Goal: Task Accomplishment & Management: Manage account settings

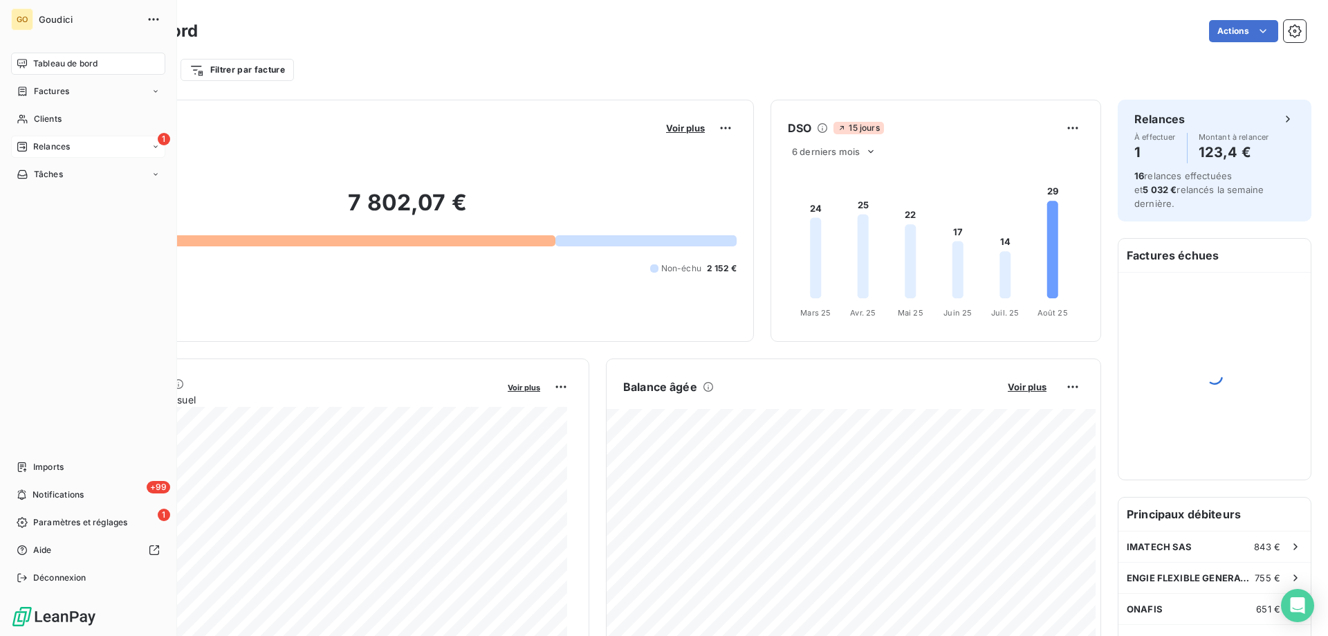
click at [33, 145] on div "Relances" at bounding box center [43, 146] width 53 height 12
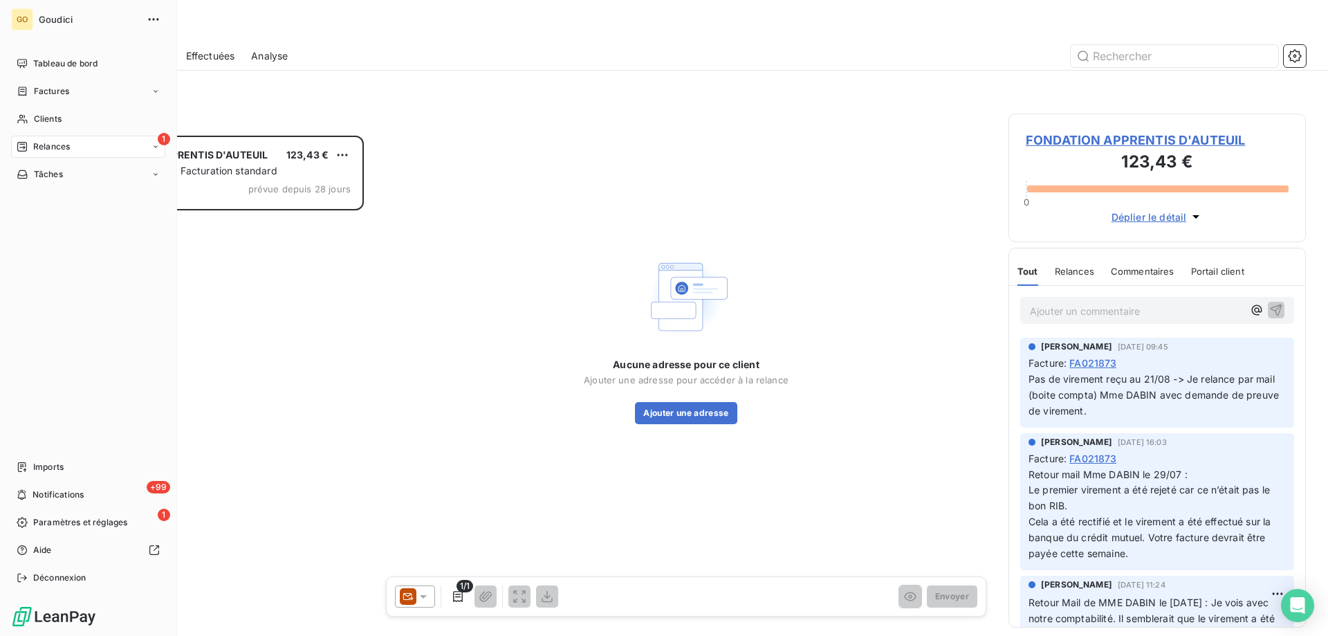
scroll to position [490, 287]
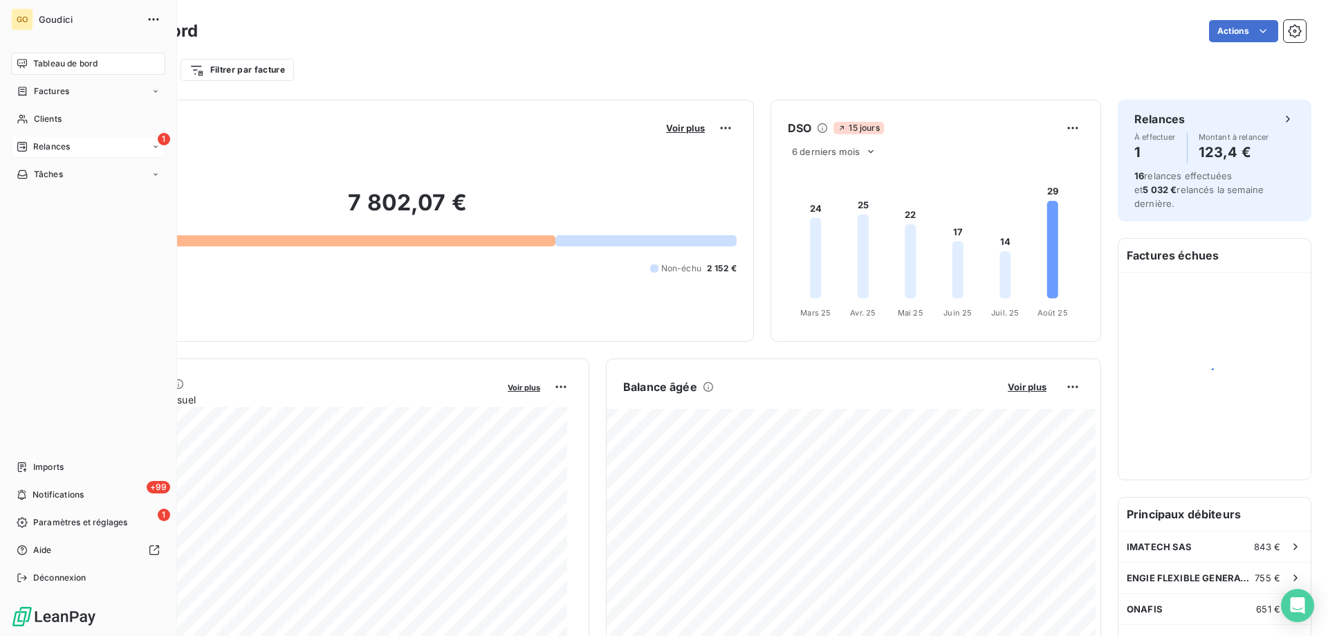
click at [21, 148] on icon at bounding box center [22, 146] width 11 height 11
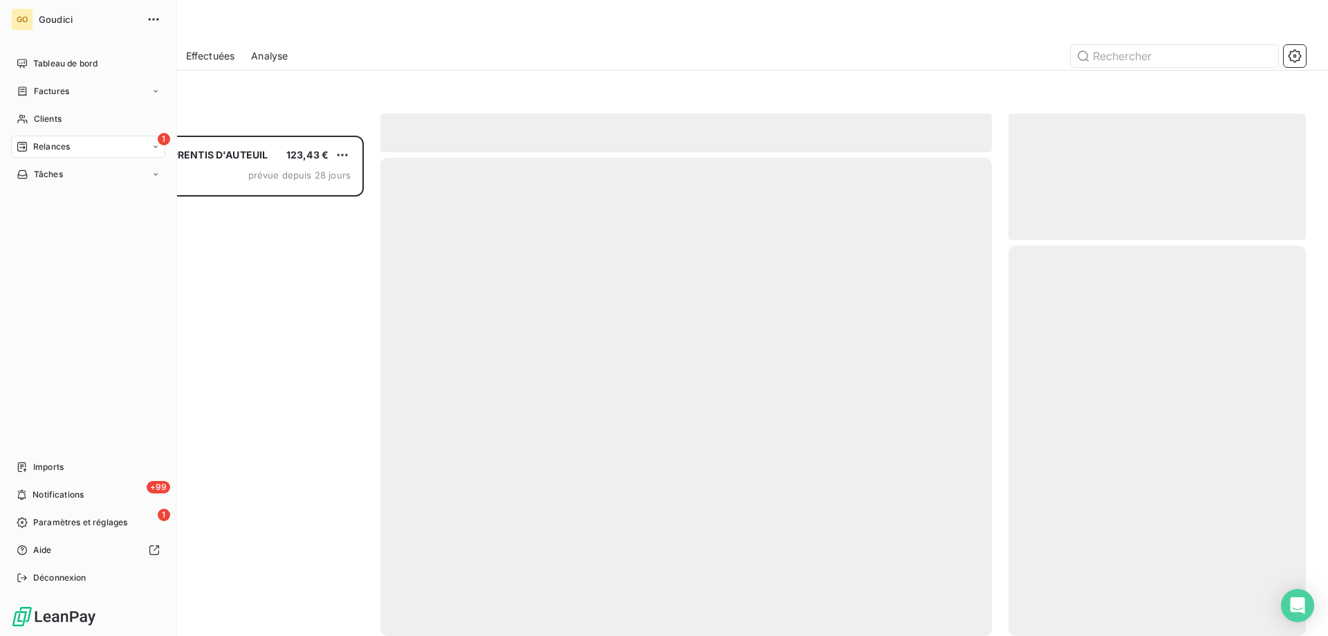
scroll to position [490, 287]
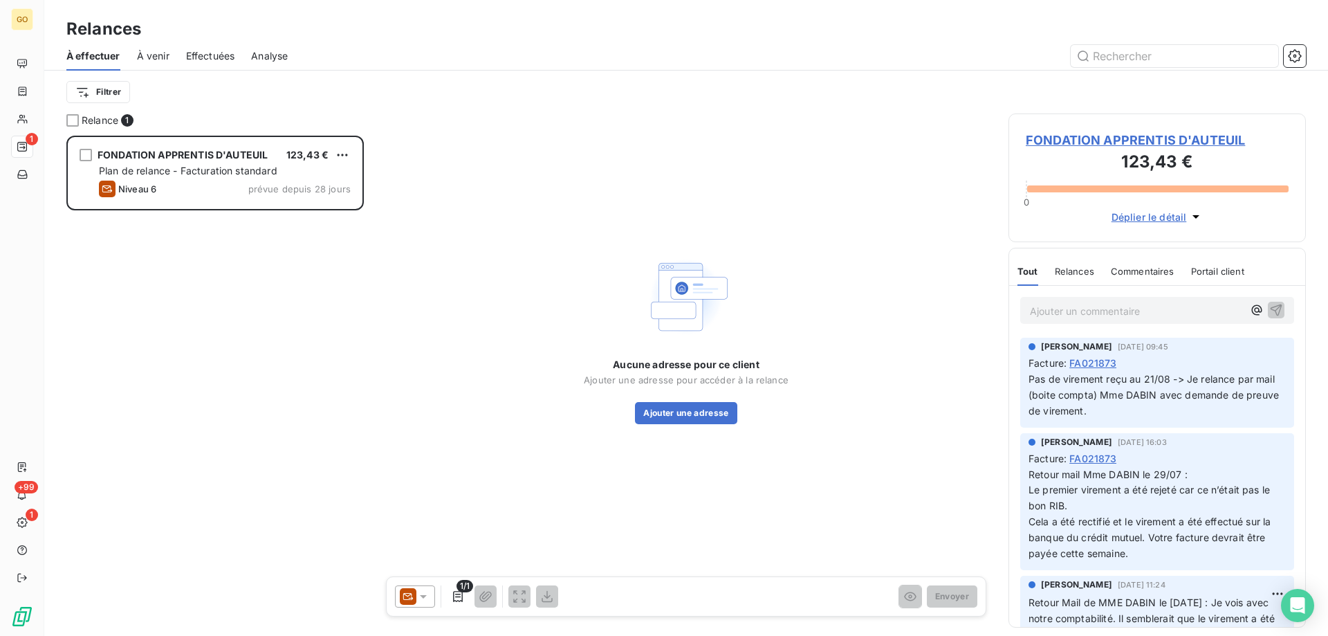
click at [391, 46] on div at bounding box center [805, 56] width 1002 height 22
